Goal: Task Accomplishment & Management: Manage account settings

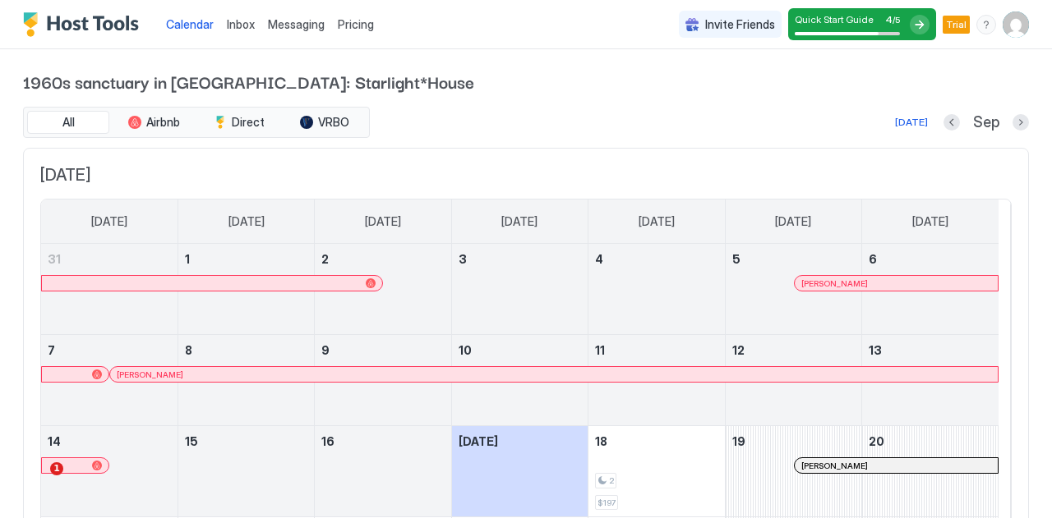
scroll to position [245, 0]
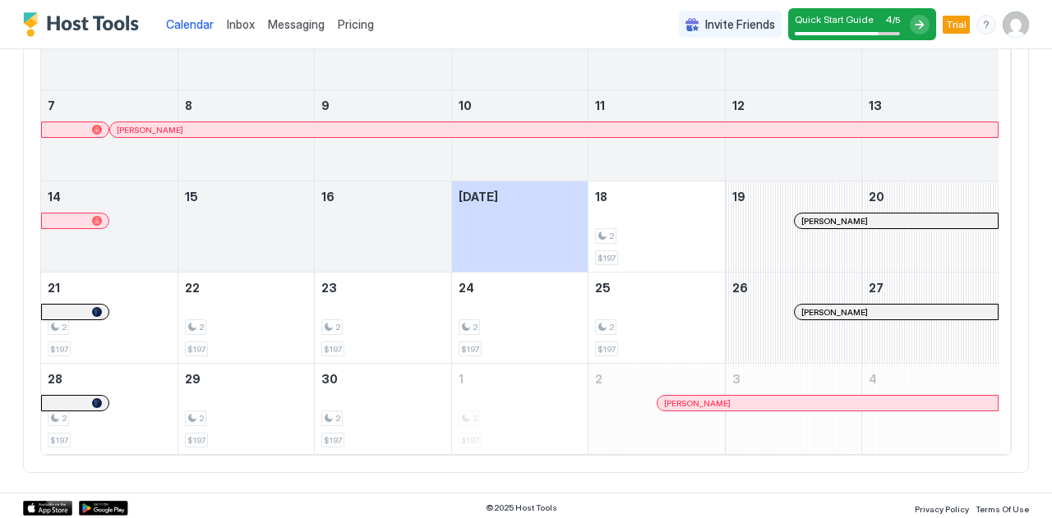
click at [1002, 27] on img "User profile" at bounding box center [1015, 25] width 26 height 26
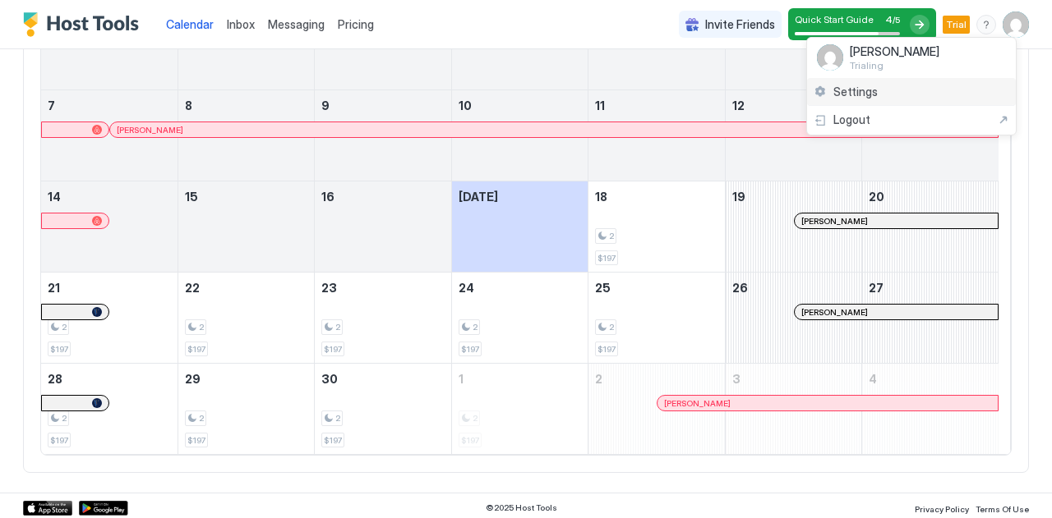
click at [890, 92] on div "Settings" at bounding box center [911, 92] width 209 height 29
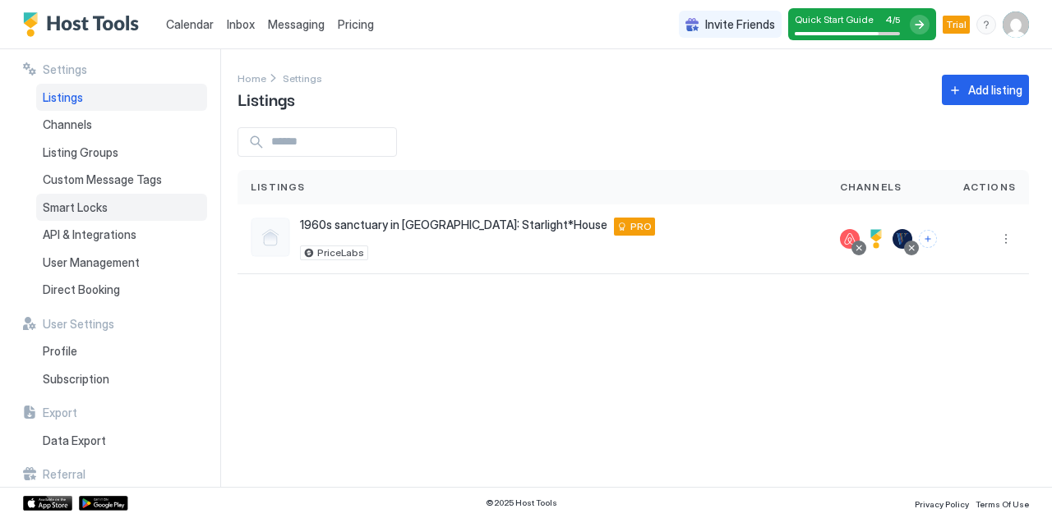
click at [147, 206] on div "Smart Locks" at bounding box center [121, 208] width 171 height 28
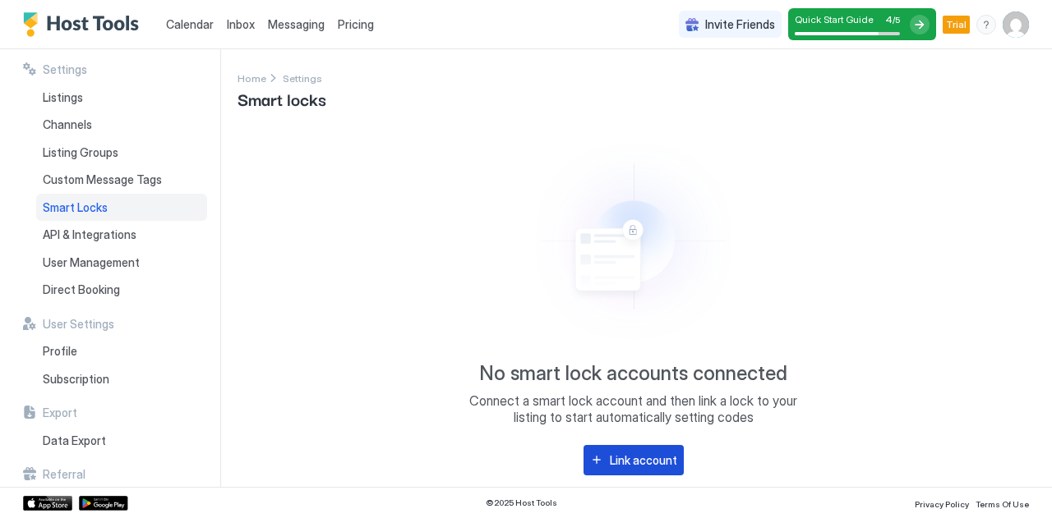
click at [659, 461] on div "Link account" at bounding box center [643, 460] width 67 height 17
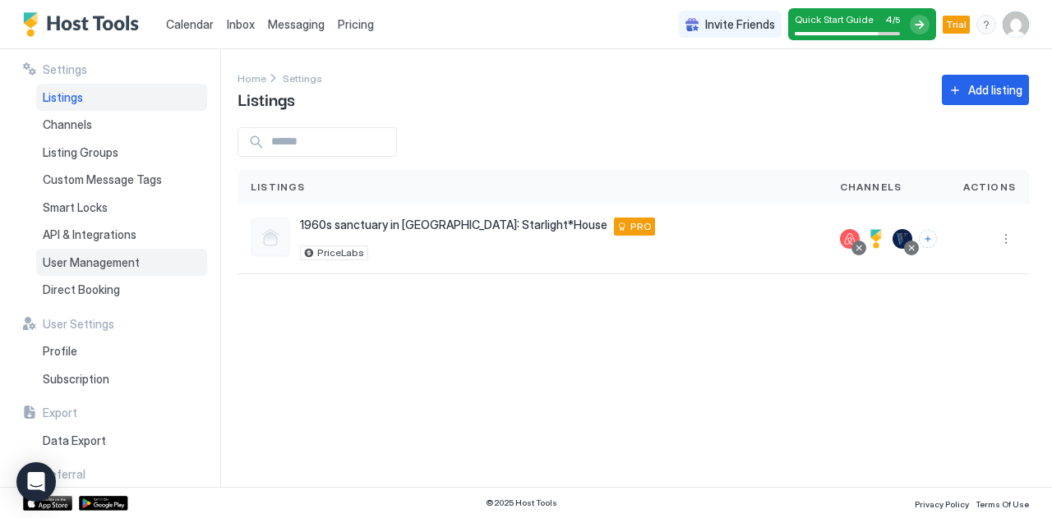
click at [104, 265] on span "User Management" at bounding box center [91, 262] width 97 height 15
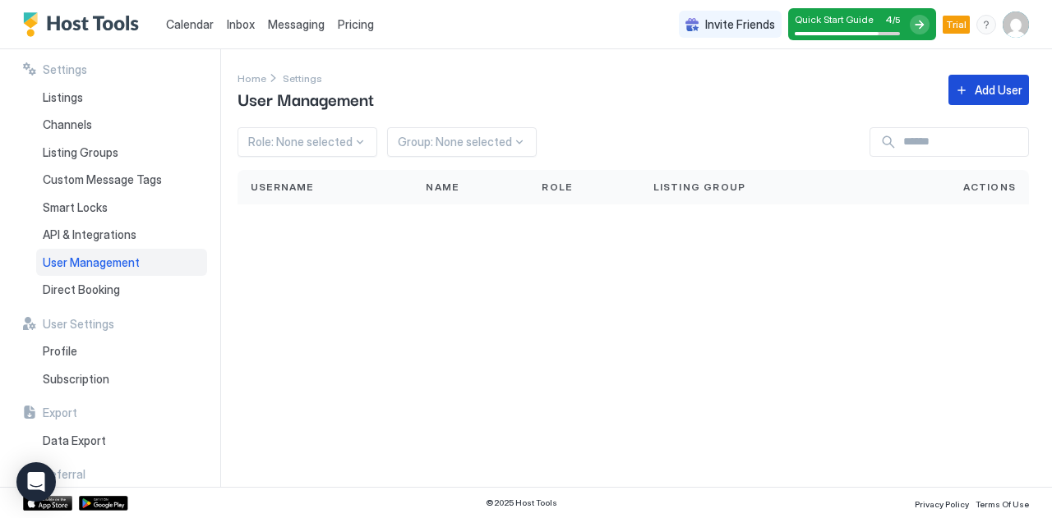
click at [968, 94] on button "Add User" at bounding box center [988, 90] width 81 height 30
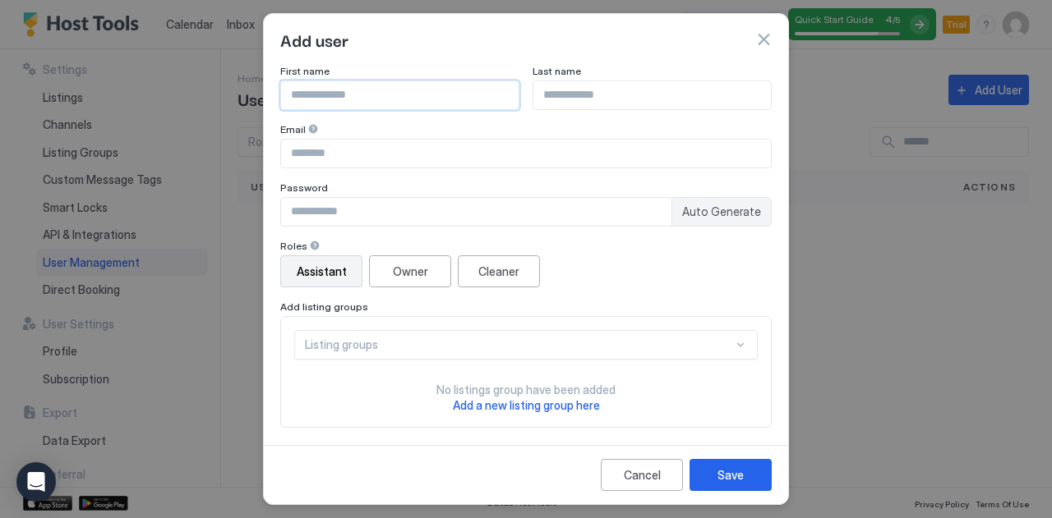
click at [503, 99] on input "Input Field" at bounding box center [399, 95] width 237 height 28
